Goal: Navigation & Orientation: Find specific page/section

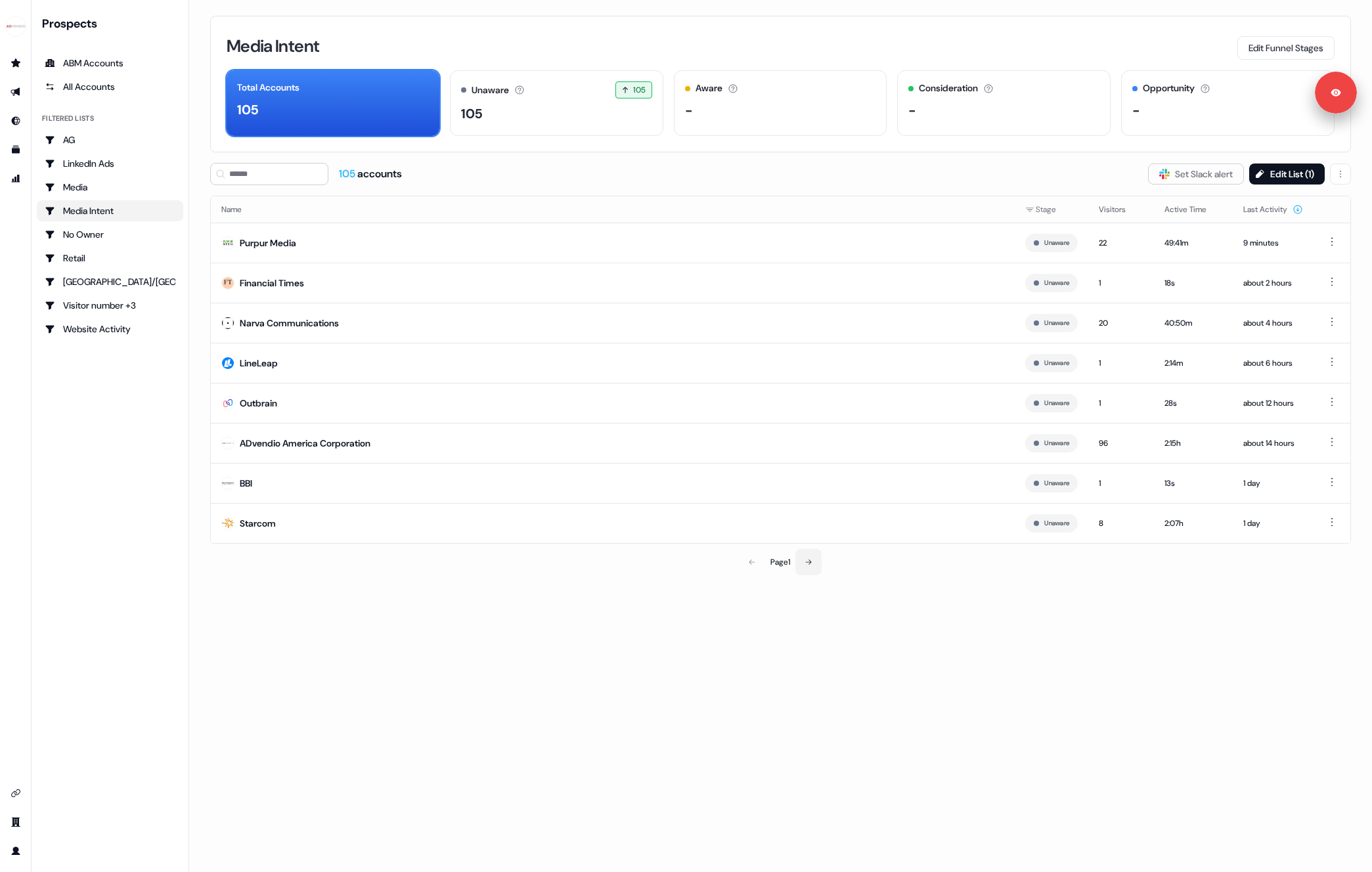
click at [815, 561] on button at bounding box center [808, 562] width 26 height 26
click at [801, 558] on button at bounding box center [810, 562] width 26 height 26
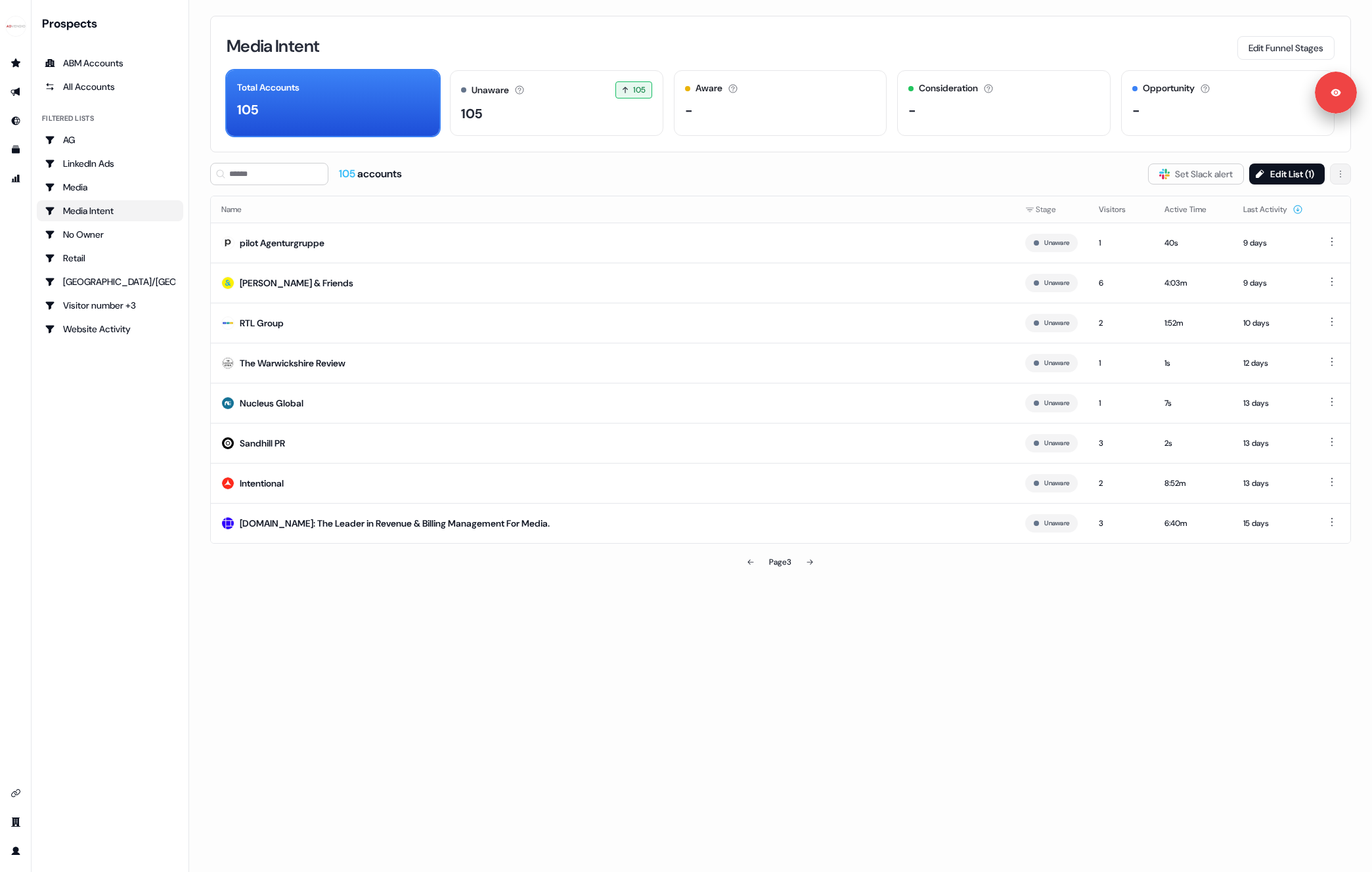
click at [1344, 177] on html "For the best experience switch devices to a bigger screen. Go to Userled.io Pro…" at bounding box center [686, 436] width 1372 height 872
click at [1021, 183] on html "For the best experience switch devices to a bigger screen. Go to Userled.io Pro…" at bounding box center [686, 436] width 1372 height 872
click at [742, 561] on button at bounding box center [750, 562] width 26 height 26
click at [749, 568] on button at bounding box center [751, 562] width 26 height 26
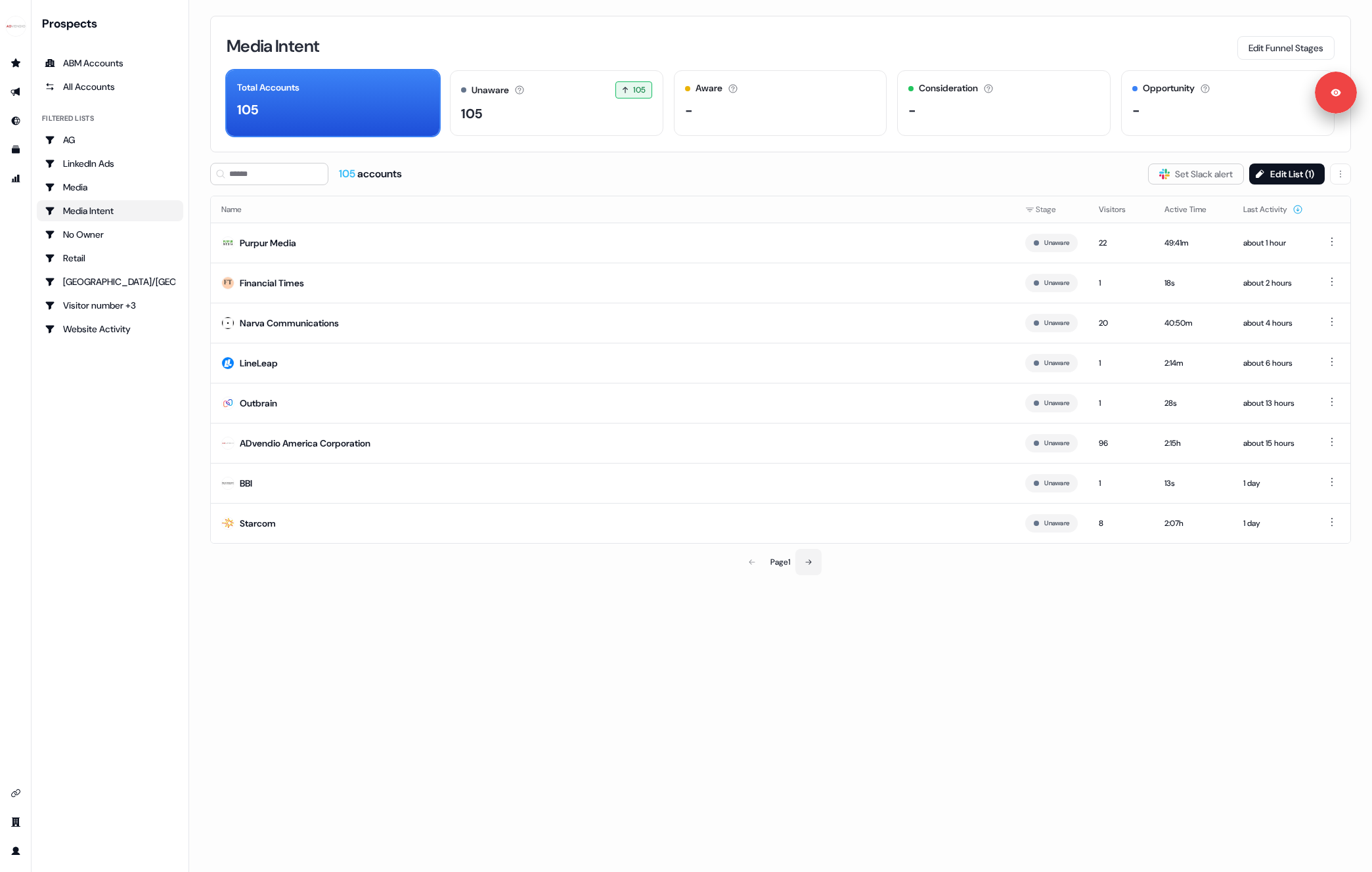
click at [813, 566] on button at bounding box center [808, 562] width 26 height 26
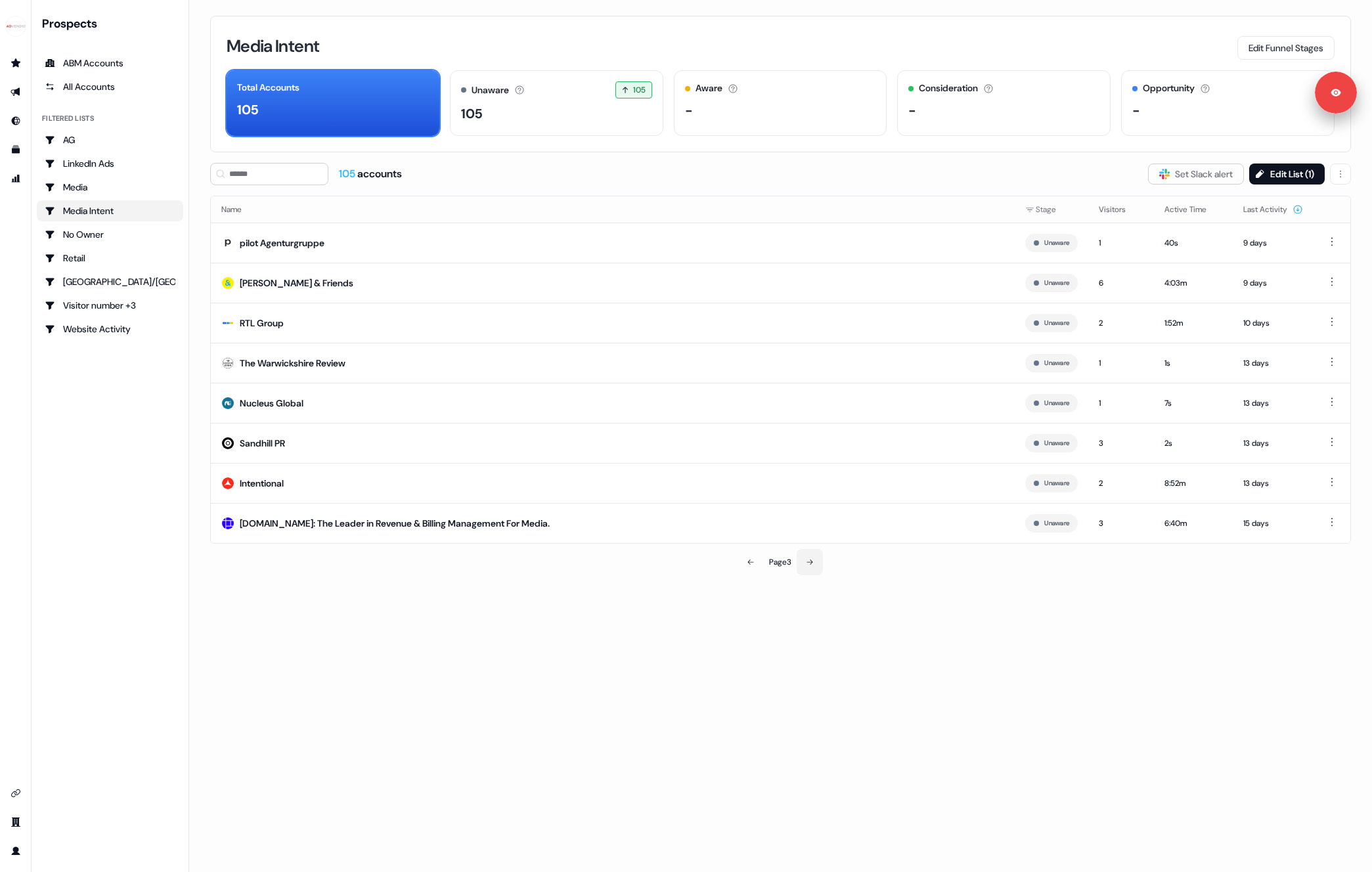
click at [813, 566] on button at bounding box center [810, 562] width 26 height 26
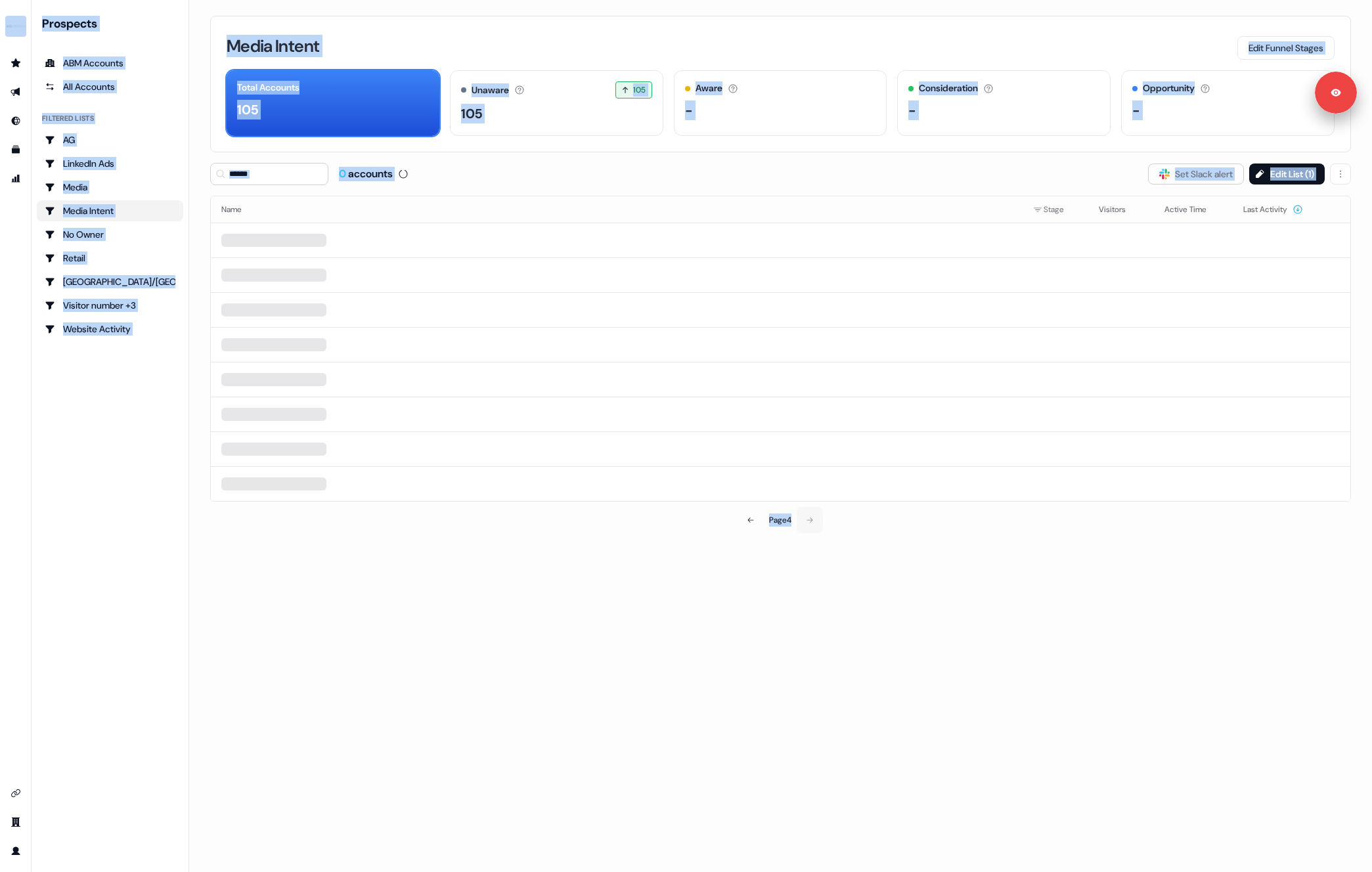
click at [813, 566] on div "Media Intent Edit Funnel Stages Total Accounts 105 Unaware The default stage al…" at bounding box center [779, 436] width 1182 height 872
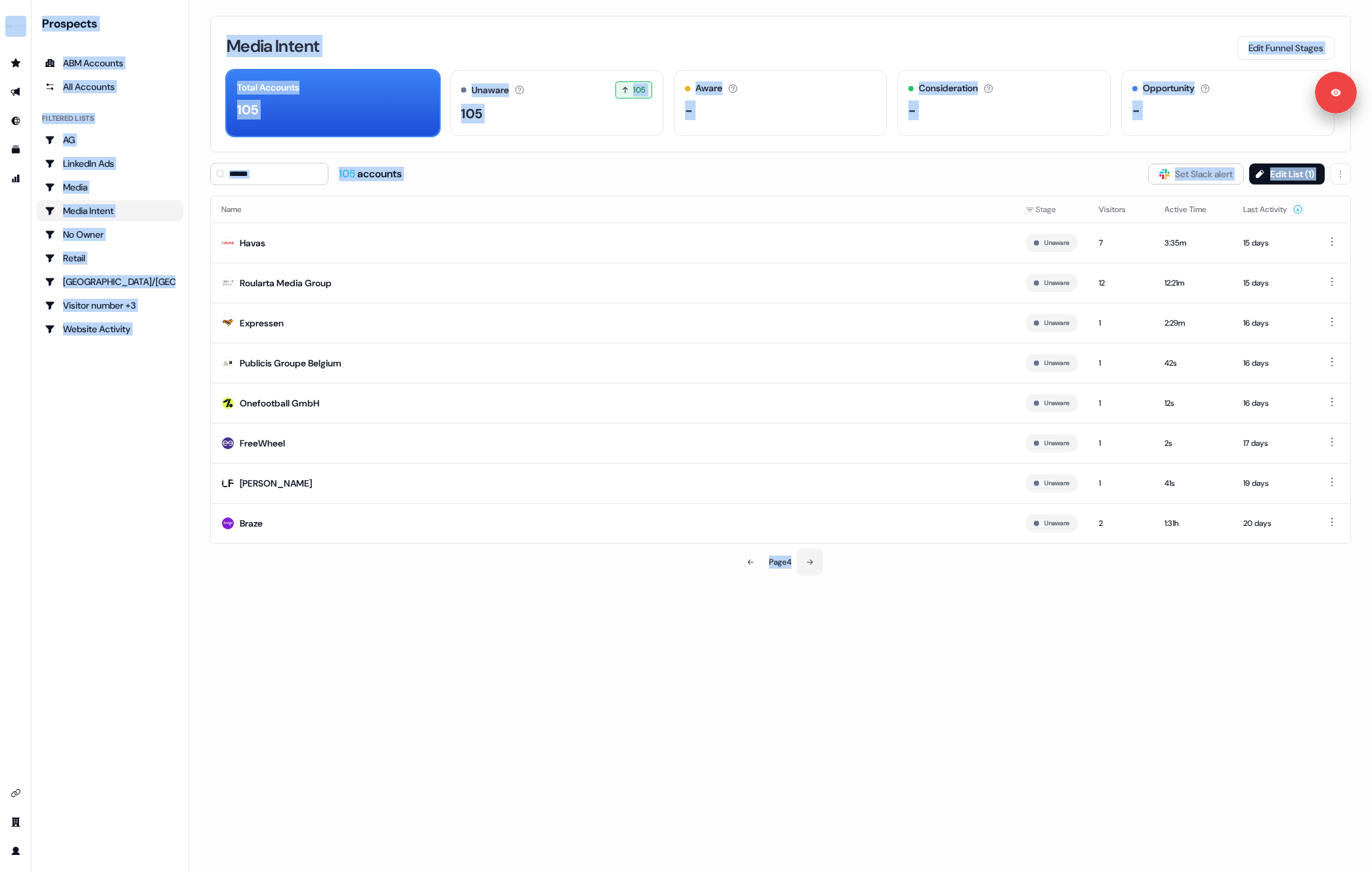
click at [809, 563] on icon at bounding box center [810, 563] width 8 height 8
click at [739, 559] on button at bounding box center [750, 562] width 26 height 26
click at [739, 559] on button at bounding box center [751, 562] width 26 height 26
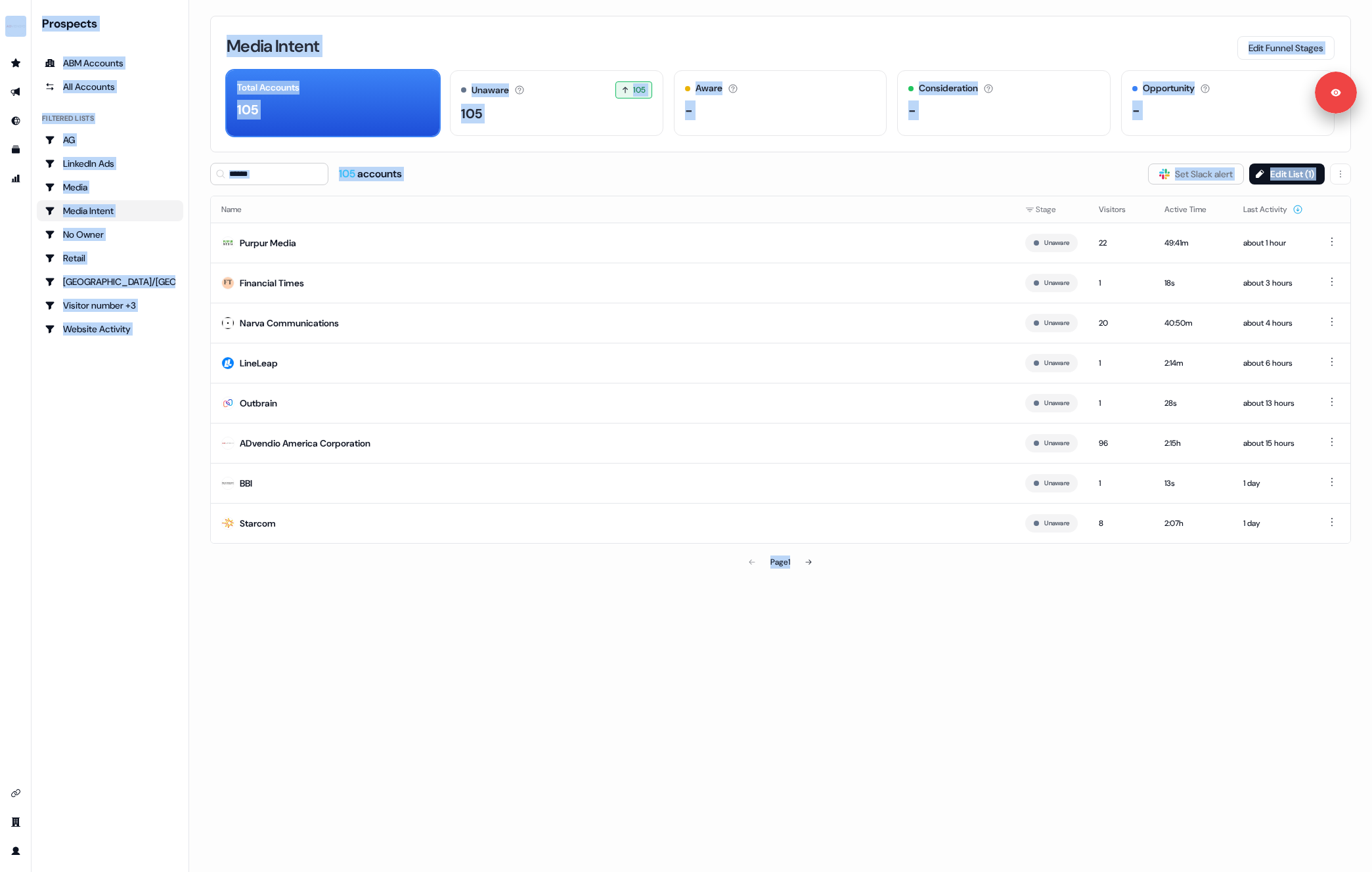
click at [944, 214] on th "Name" at bounding box center [613, 209] width 804 height 26
click at [233, 213] on th "Name" at bounding box center [613, 209] width 804 height 26
click at [811, 559] on icon at bounding box center [809, 563] width 8 height 8
click at [811, 559] on icon at bounding box center [810, 563] width 8 height 8
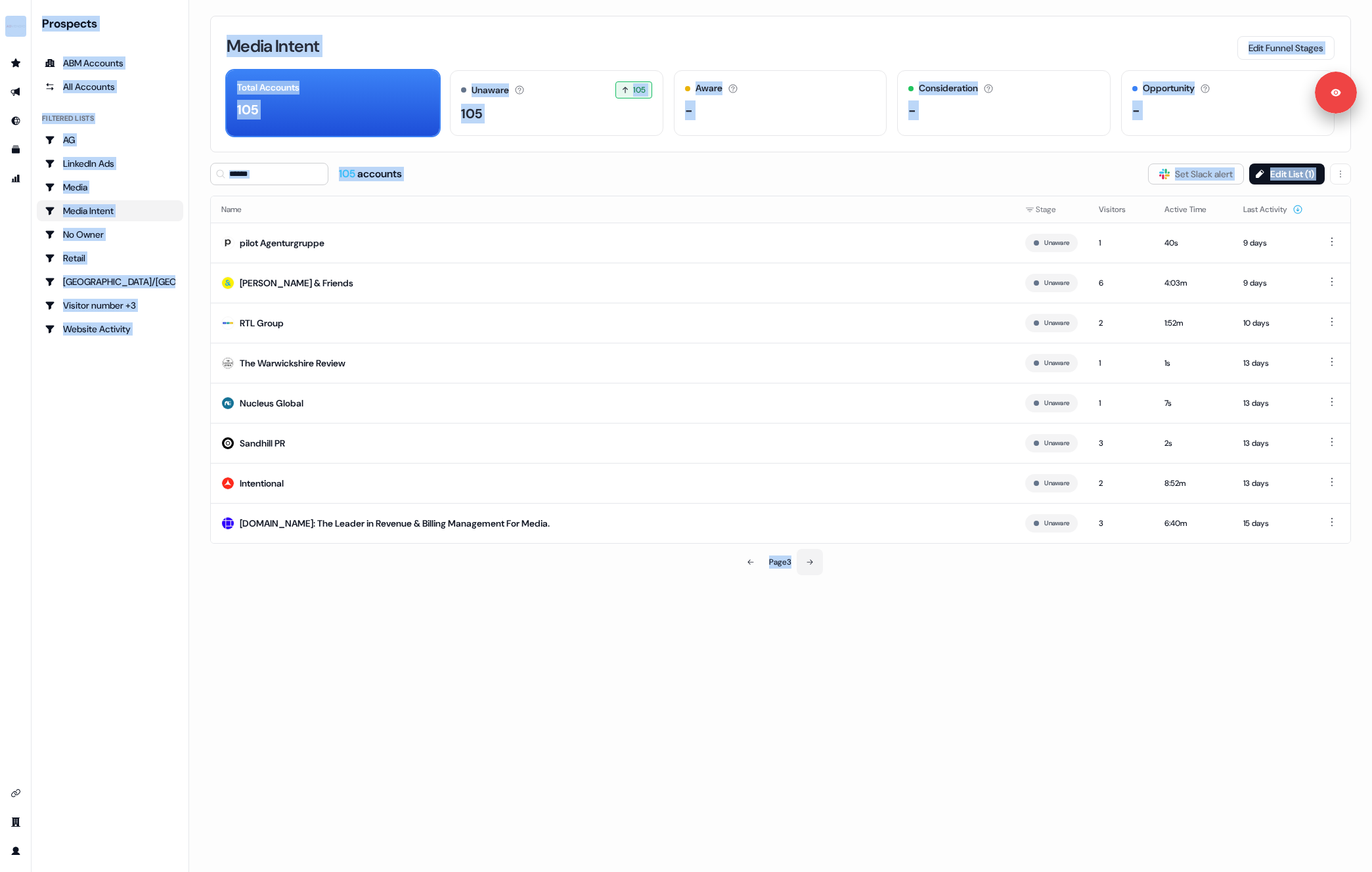
click at [811, 559] on icon at bounding box center [810, 563] width 8 height 8
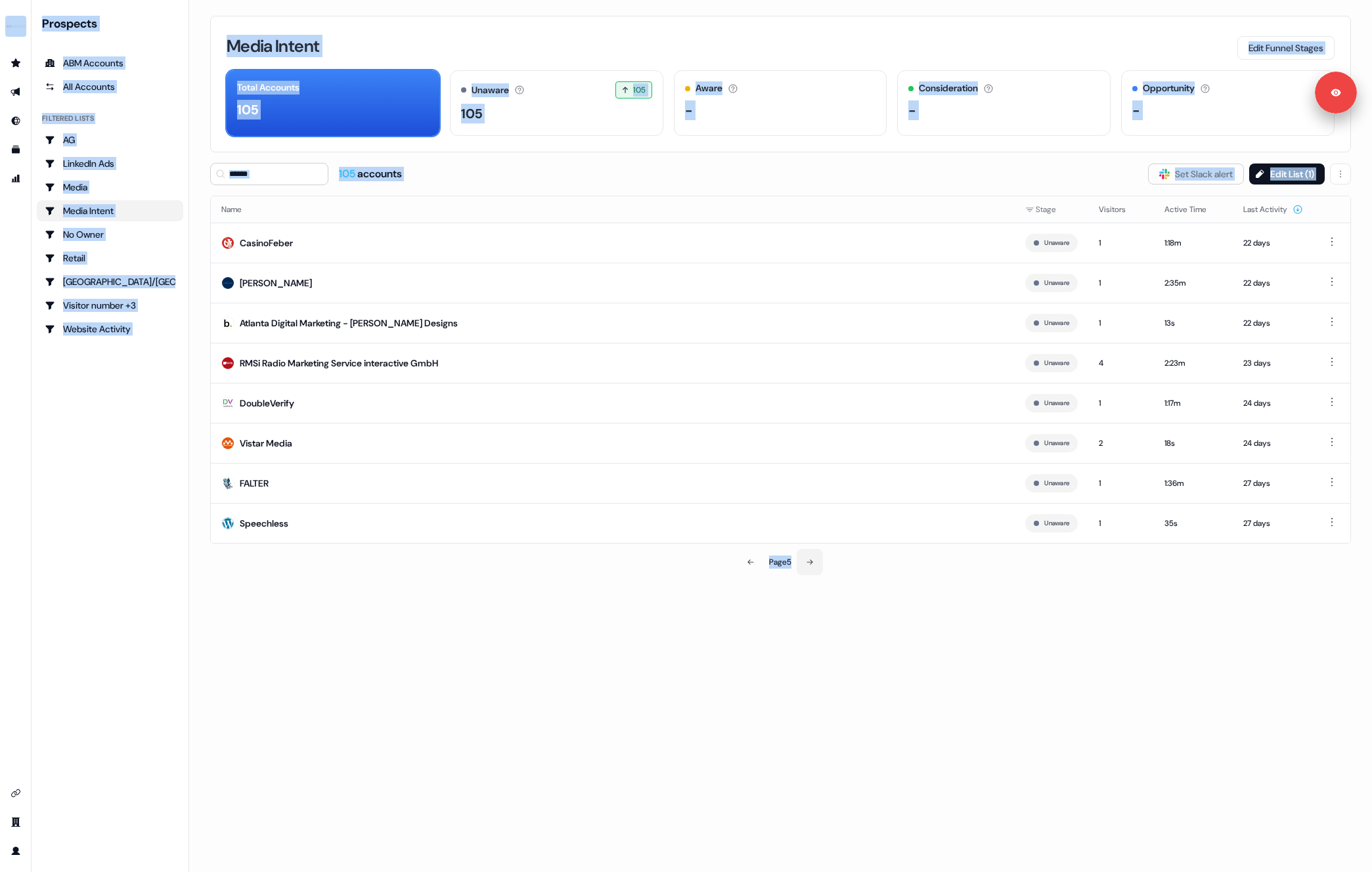
click at [811, 559] on icon at bounding box center [810, 563] width 8 height 8
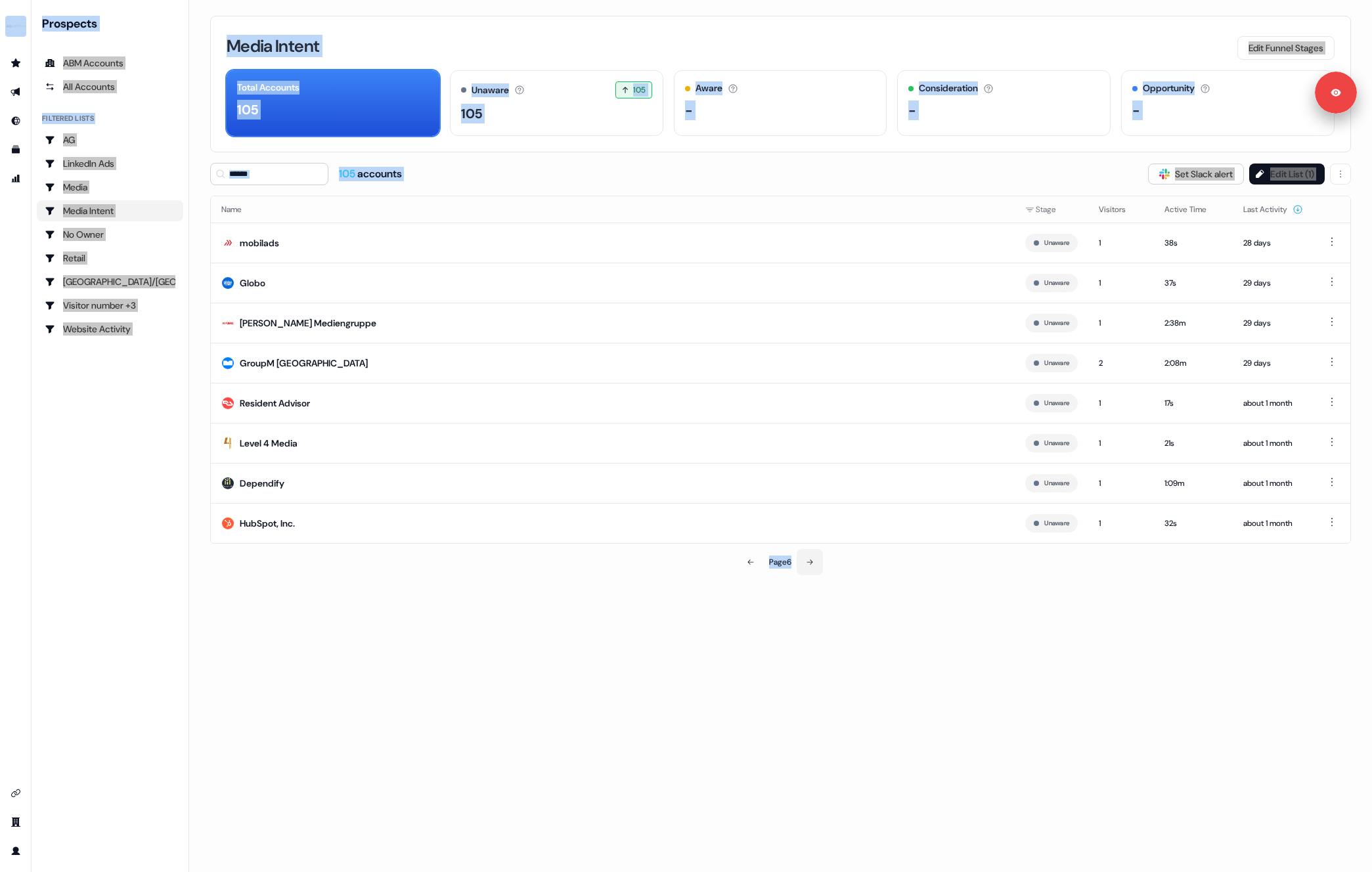
click at [819, 563] on button at bounding box center [810, 562] width 26 height 26
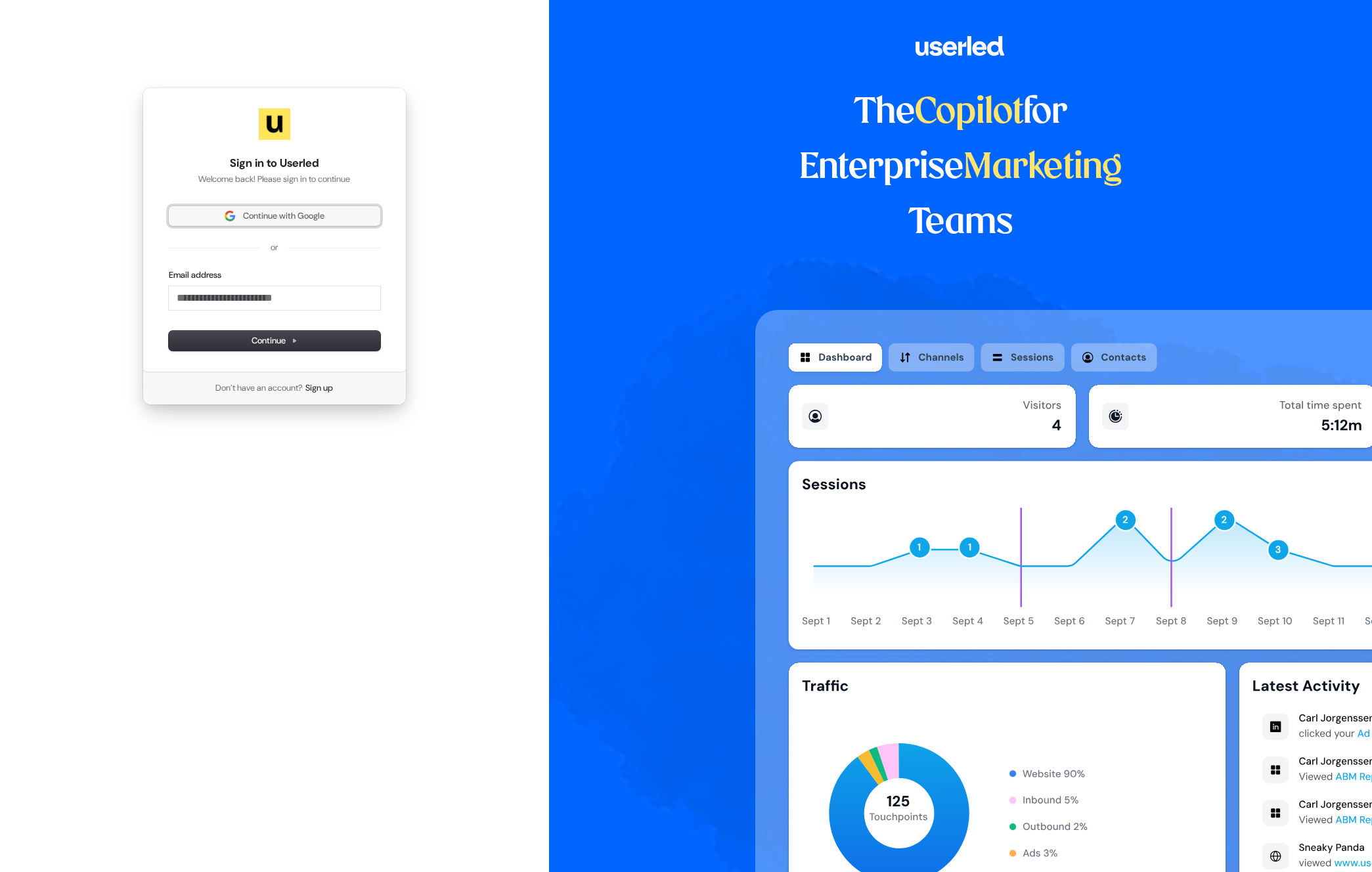
click at [338, 208] on button "Continue with Google" at bounding box center [273, 216] width 211 height 19
